Goal: Task Accomplishment & Management: Manage account settings

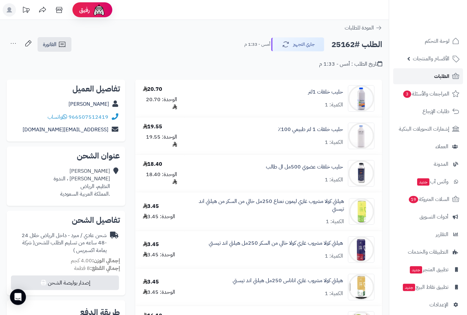
click at [436, 73] on span "الطلبات" at bounding box center [441, 76] width 15 height 9
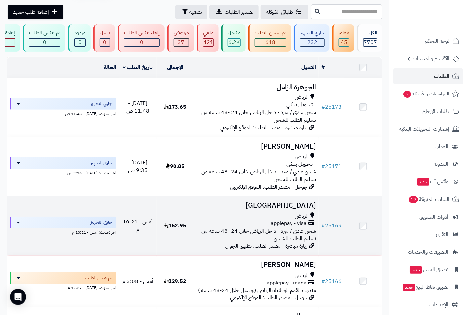
scroll to position [37, 0]
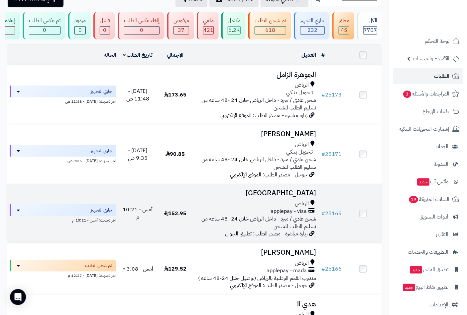
click at [279, 197] on h3 "Bandar Alharbi" at bounding box center [257, 194] width 120 height 8
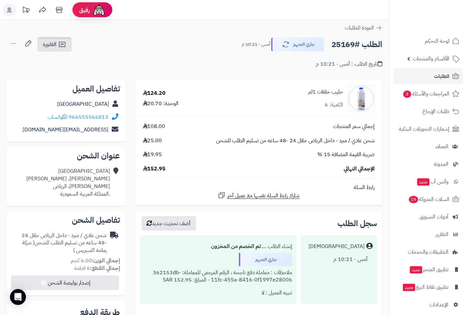
click at [58, 48] on link "الفاتورة" at bounding box center [55, 44] width 34 height 15
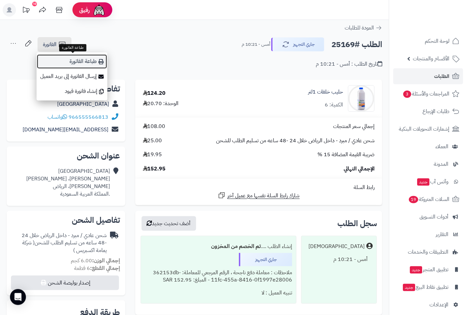
click at [89, 63] on link "طباعة الفاتورة" at bounding box center [72, 61] width 71 height 15
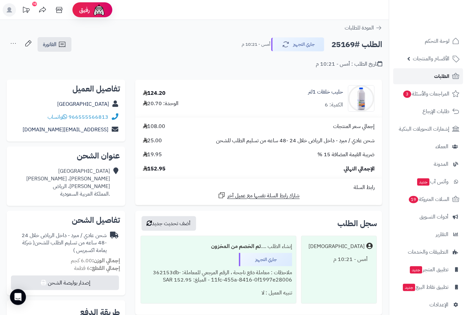
drag, startPoint x: 437, startPoint y: 75, endPoint x: 428, endPoint y: 79, distance: 10.0
click at [436, 76] on span "الطلبات" at bounding box center [441, 76] width 15 height 9
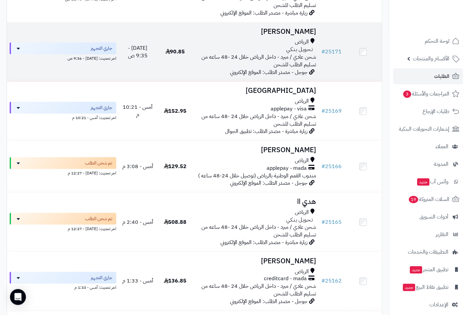
scroll to position [147, 0]
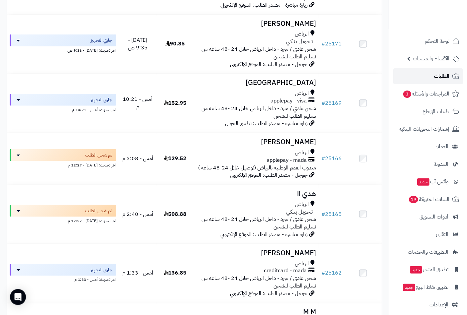
click at [445, 77] on span "الطلبات" at bounding box center [441, 76] width 15 height 9
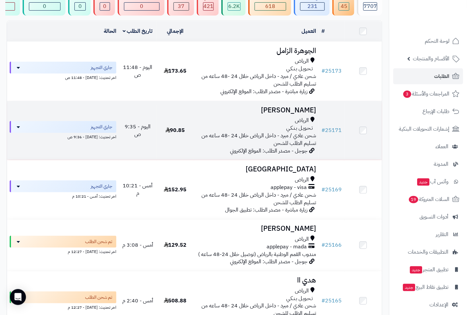
scroll to position [74, 0]
